Goal: Book appointment/travel/reservation

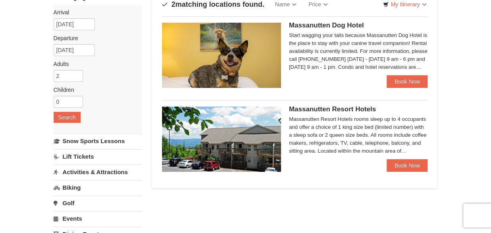
scroll to position [64, 0]
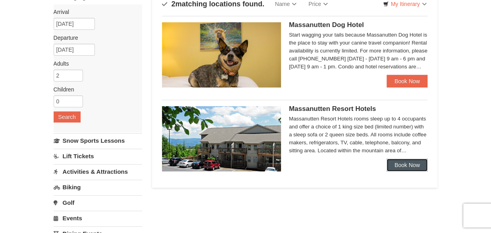
click at [399, 165] on link "Book Now" at bounding box center [407, 164] width 41 height 13
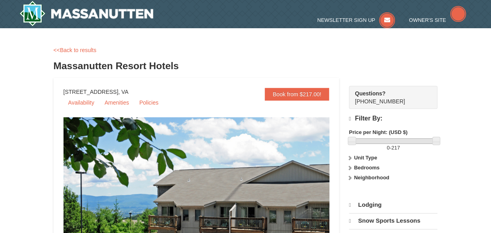
select select "10"
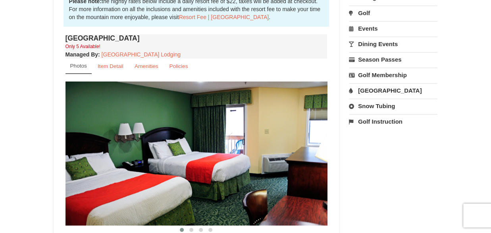
scroll to position [268, 0]
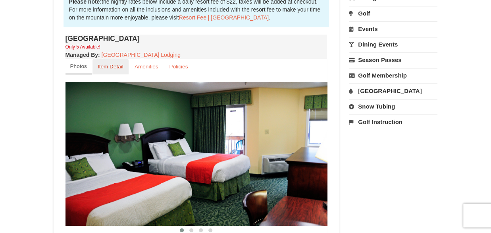
click at [112, 66] on small "Item Detail" at bounding box center [111, 67] width 26 height 6
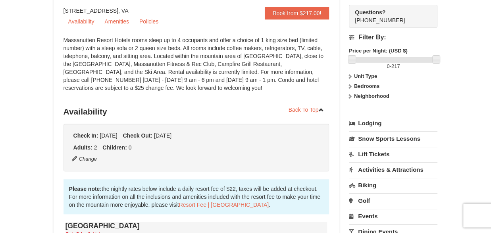
scroll to position [0, 0]
